Goal: Task Accomplishment & Management: Use online tool/utility

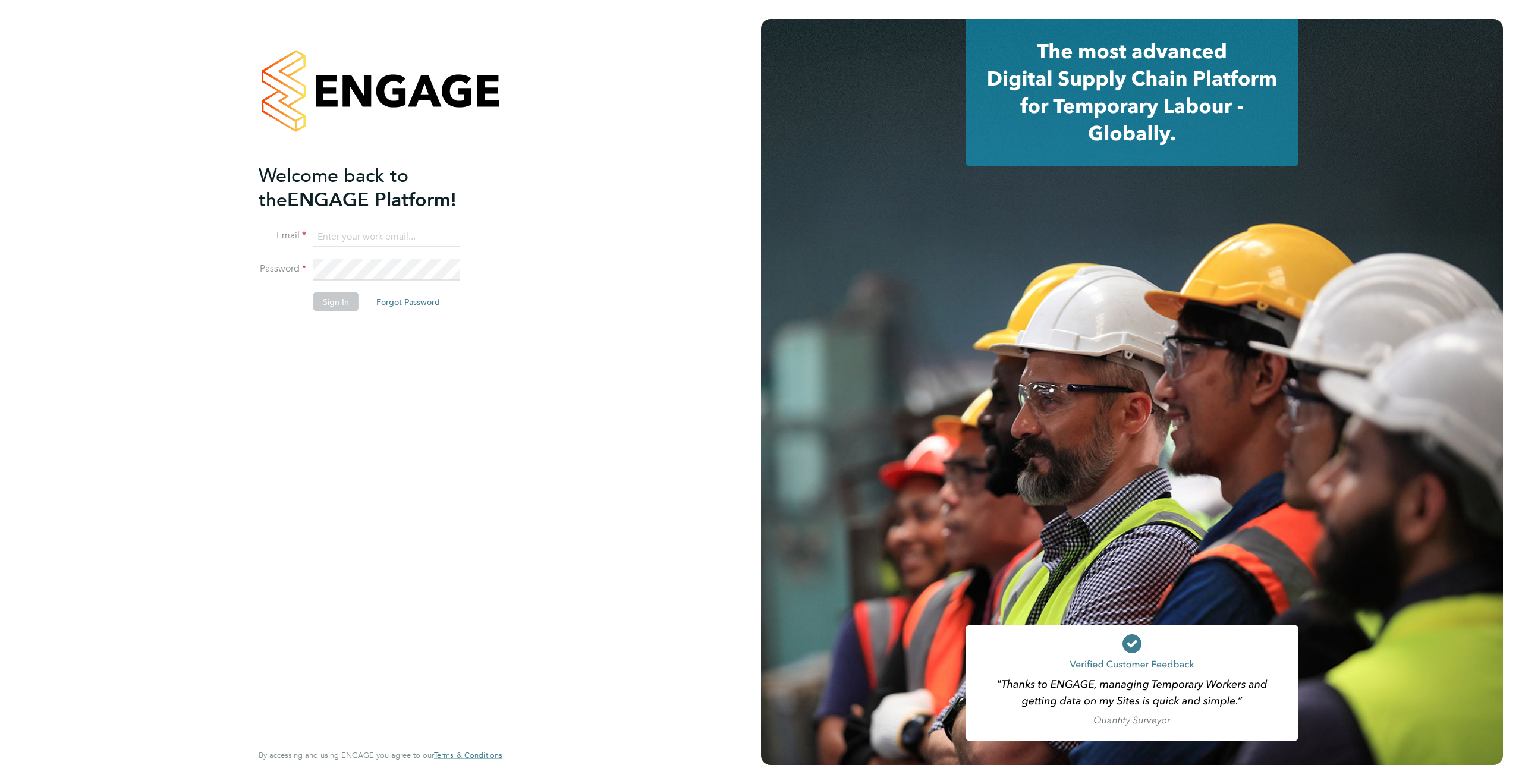
type input "james.deegan@randstadcpe.com"
click at [326, 305] on button "Sign In" at bounding box center [336, 302] width 45 height 19
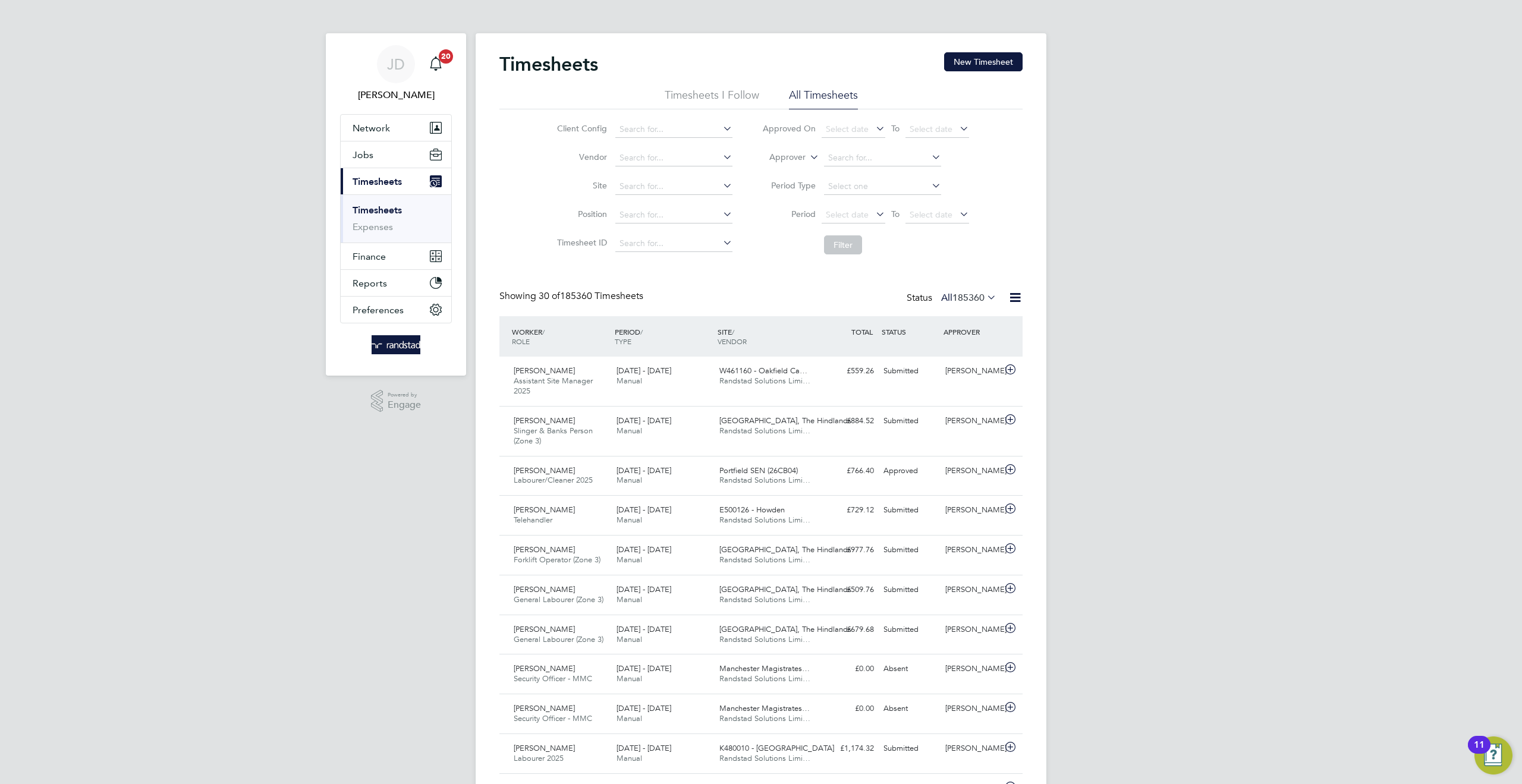
click at [807, 155] on icon at bounding box center [807, 154] width 0 height 11
click at [782, 166] on li "Worker" at bounding box center [776, 171] width 59 height 16
click at [831, 154] on input at bounding box center [882, 158] width 117 height 17
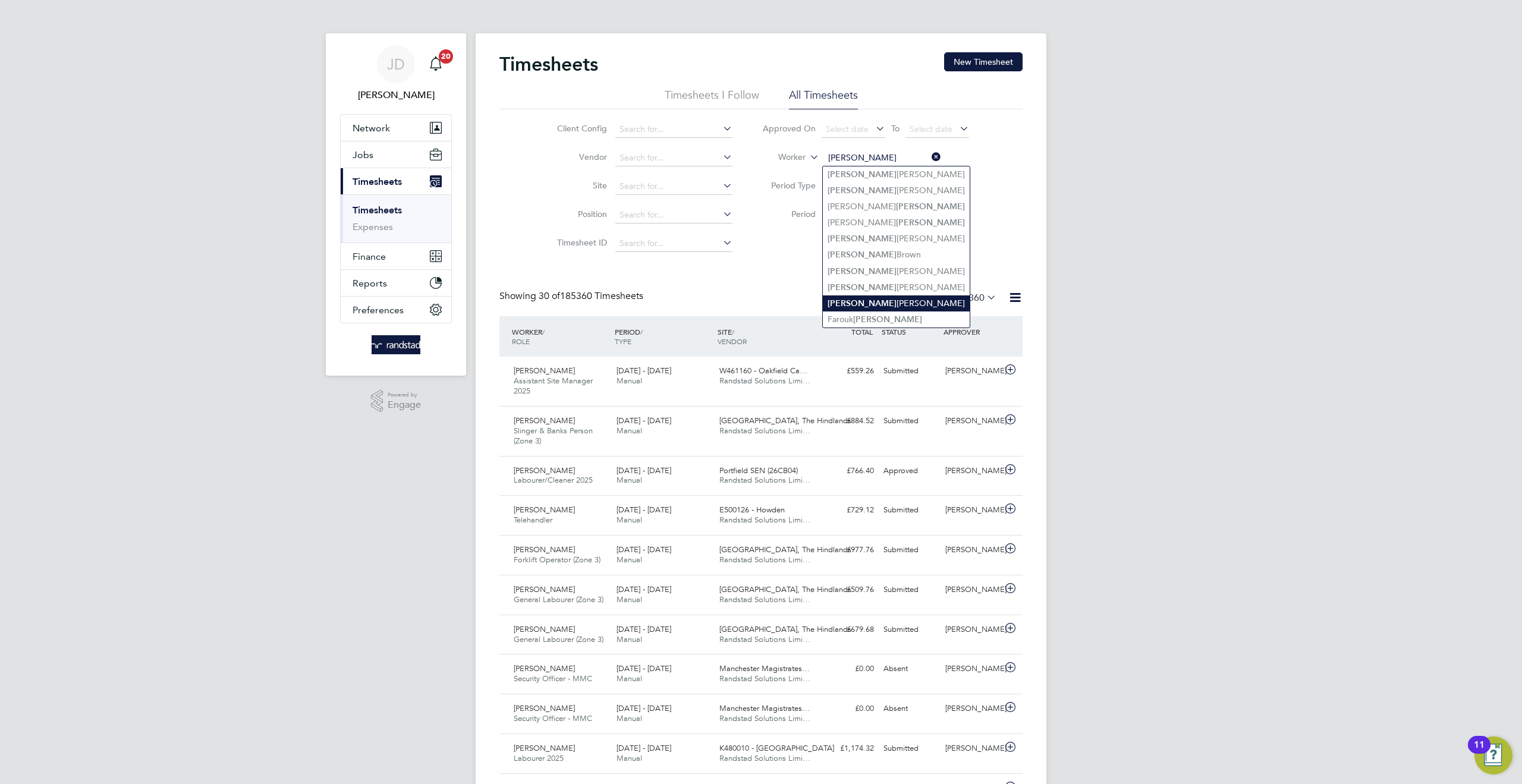
click at [879, 296] on li "[PERSON_NAME]" at bounding box center [896, 303] width 147 height 16
type input "[PERSON_NAME]"
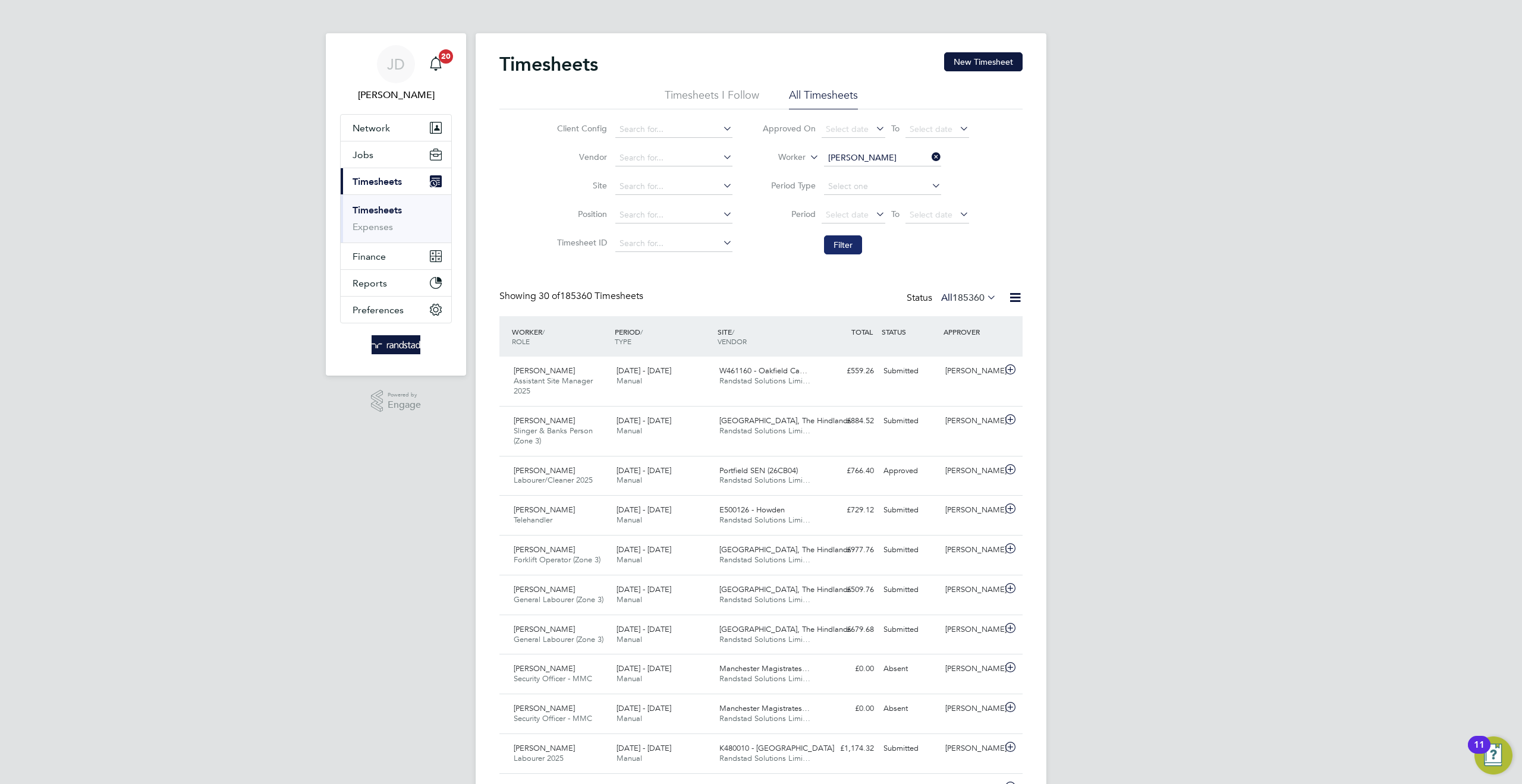
click at [846, 239] on button "Filter" at bounding box center [843, 245] width 38 height 19
